Goal: Task Accomplishment & Management: Manage account settings

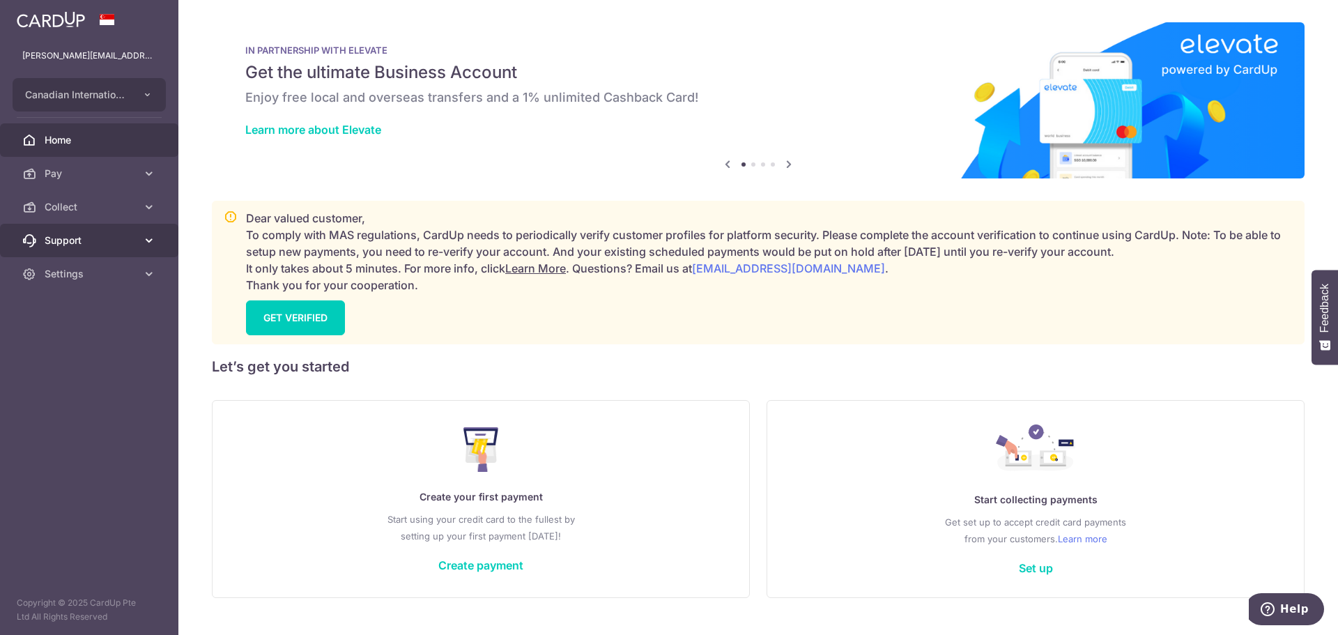
click at [128, 241] on span "Support" at bounding box center [91, 240] width 92 height 14
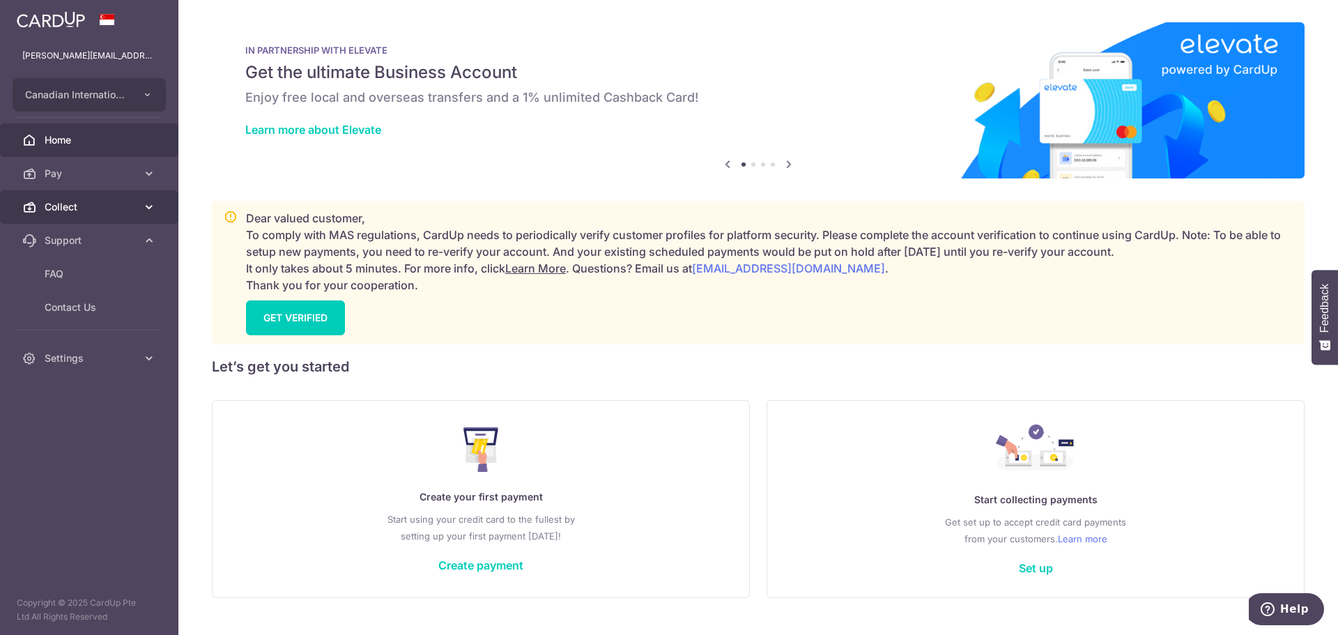
click at [92, 208] on span "Collect" at bounding box center [91, 207] width 92 height 14
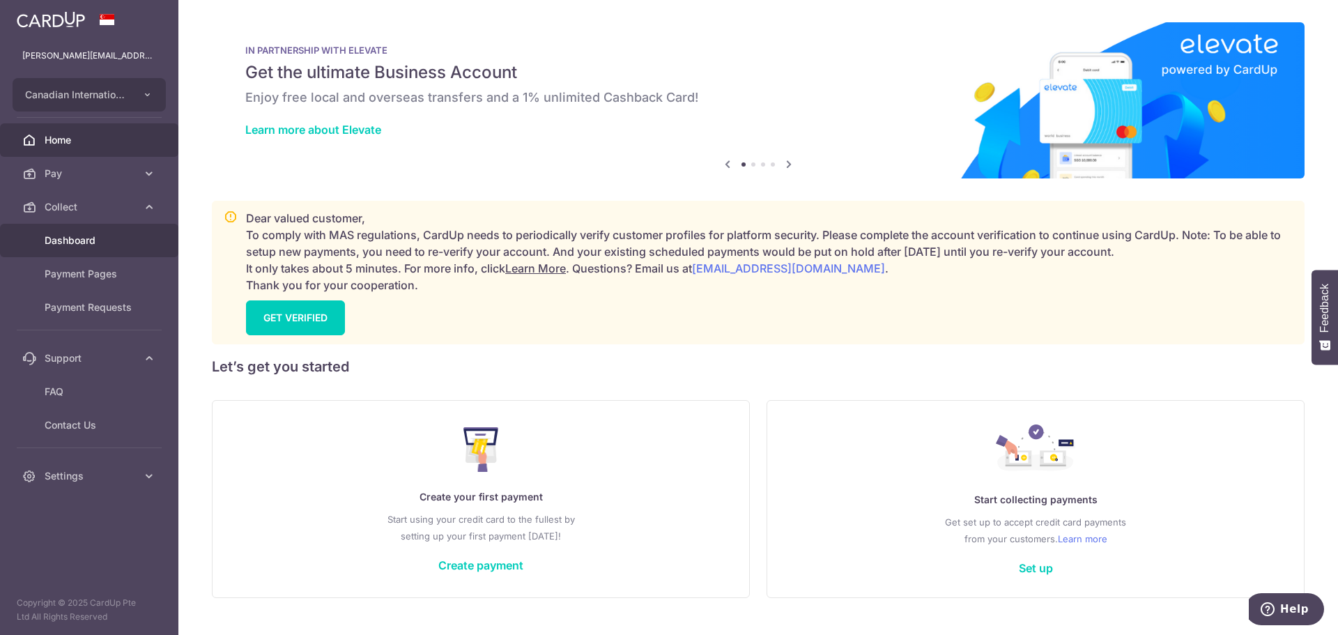
click at [80, 245] on span "Dashboard" at bounding box center [91, 240] width 92 height 14
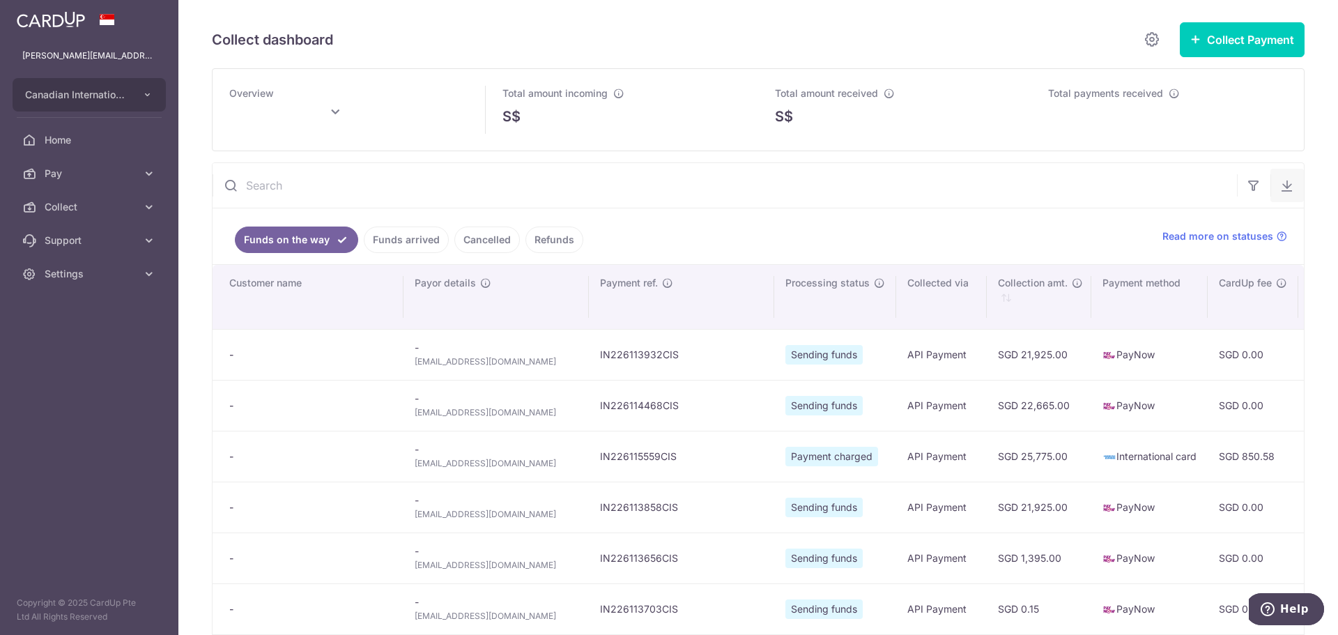
click at [1287, 185] on button "button" at bounding box center [1286, 185] width 33 height 33
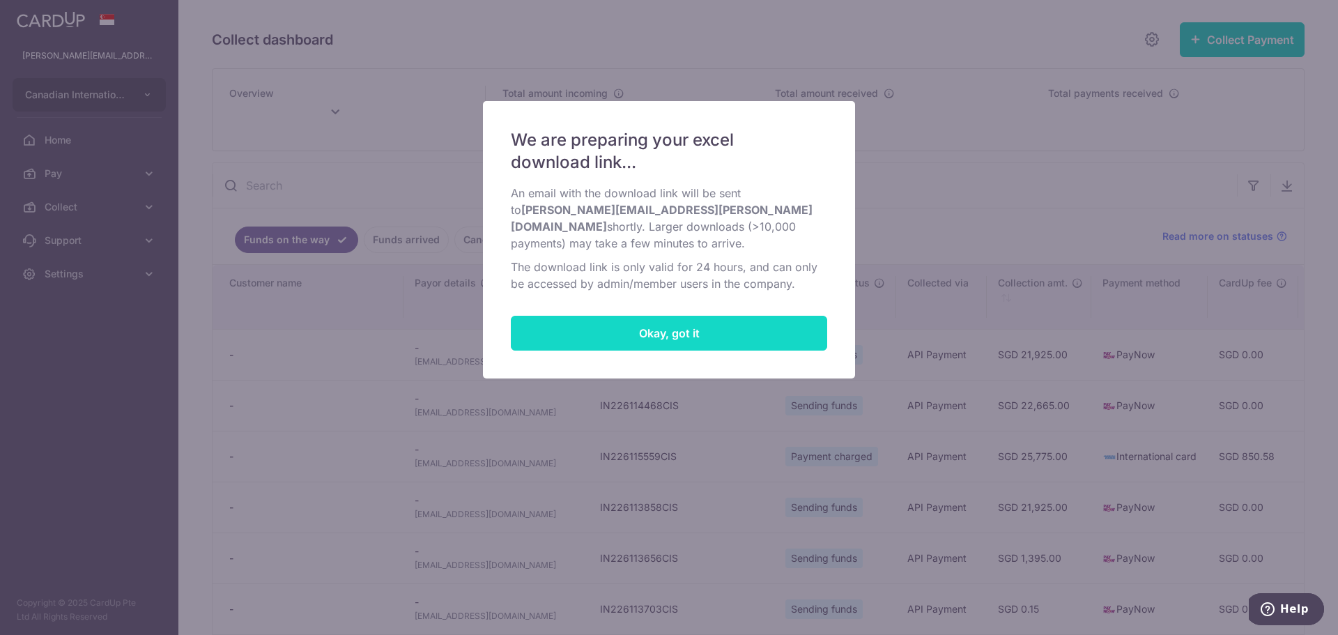
click at [775, 321] on button "Okay, got it" at bounding box center [669, 333] width 316 height 35
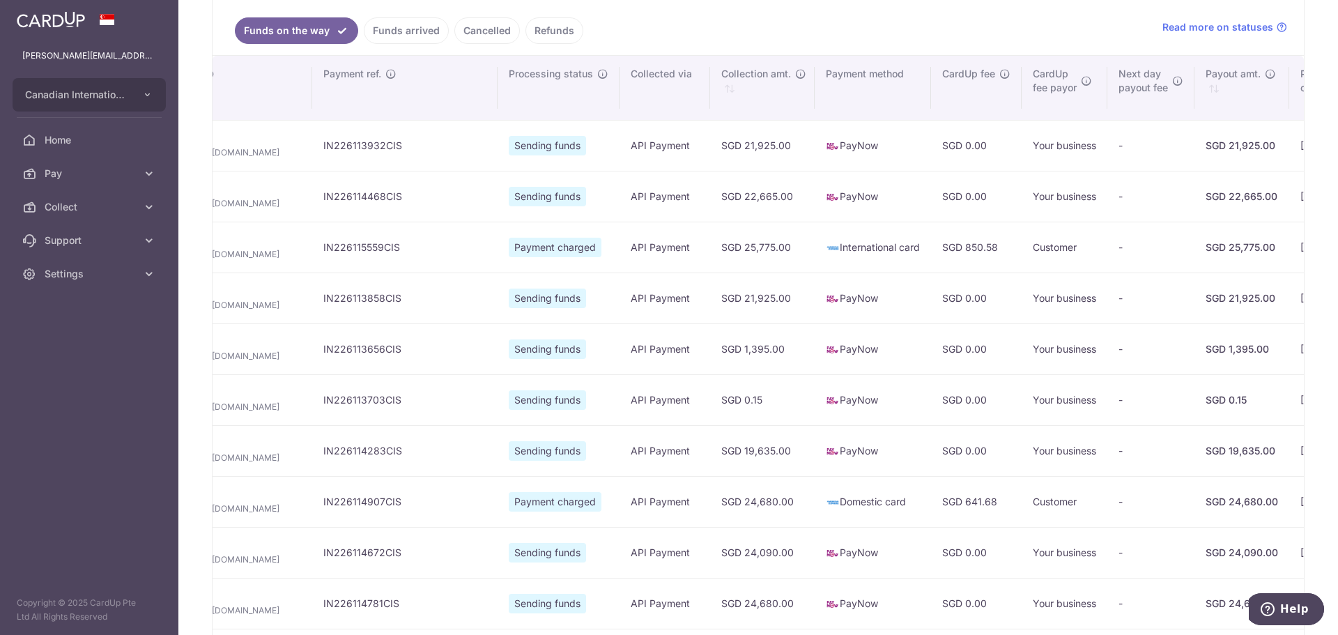
scroll to position [0, 604]
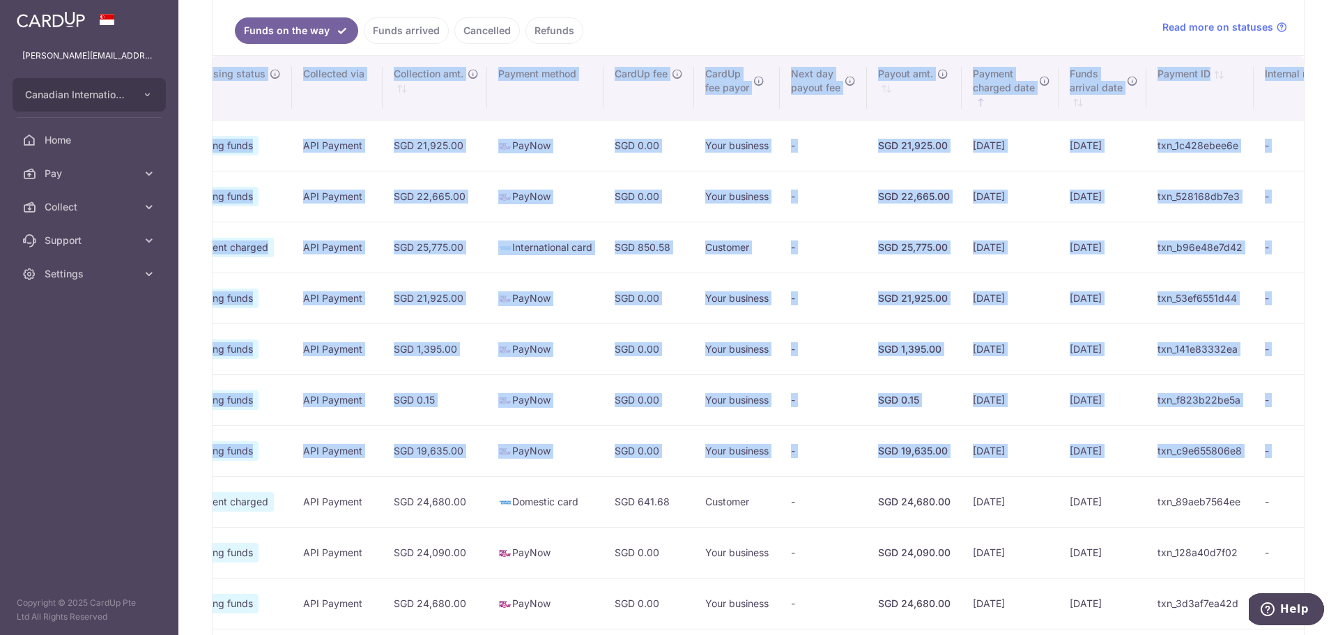
drag, startPoint x: 613, startPoint y: 505, endPoint x: 1337, endPoint y: 508, distance: 724.8
click at [1337, 508] on div "Collect dashboard Collect Payment Create request to collect payments Custom Pay…" at bounding box center [758, 317] width 1160 height 635
click at [694, 505] on td "Customer" at bounding box center [737, 501] width 86 height 51
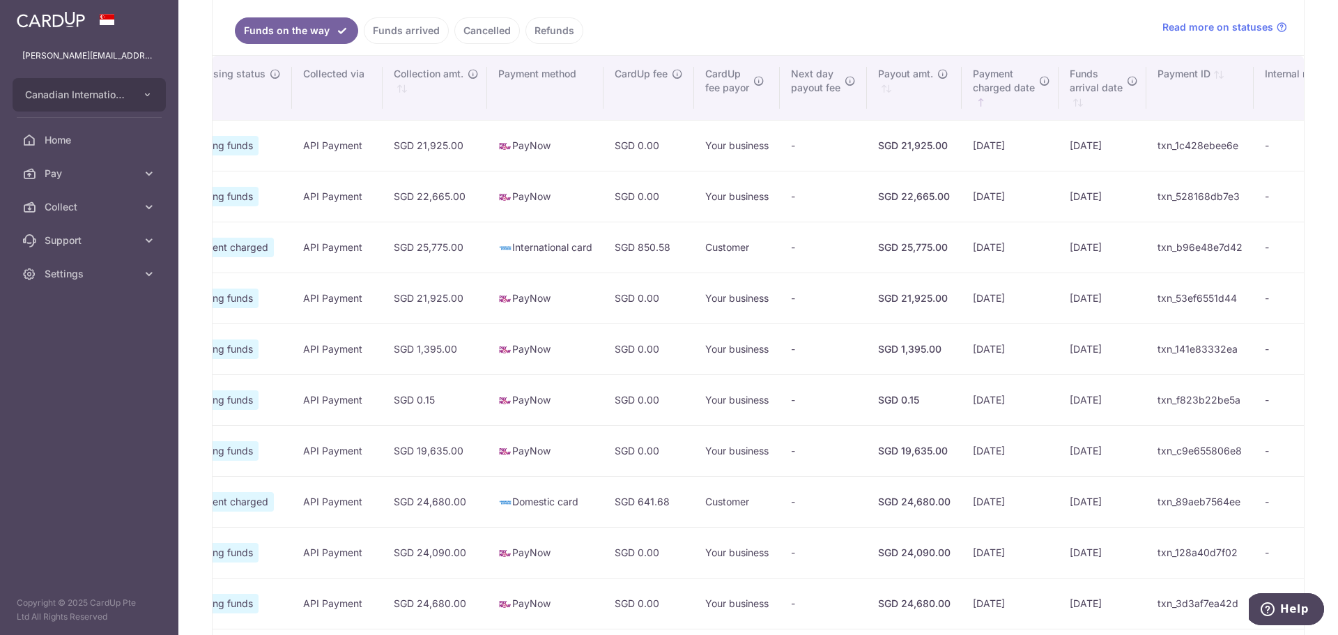
type input "October 2025"
